Goal: Transaction & Acquisition: Purchase product/service

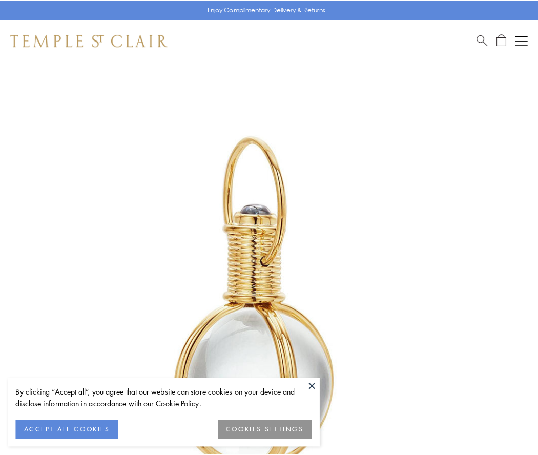
scroll to position [268, 0]
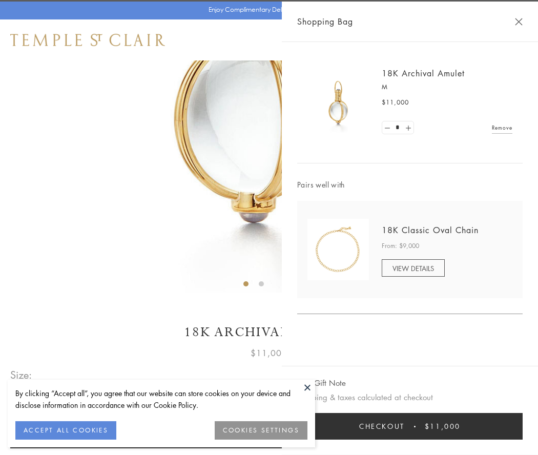
click at [410, 427] on button "Checkout $11,000" at bounding box center [410, 426] width 226 height 27
